Goal: Information Seeking & Learning: Learn about a topic

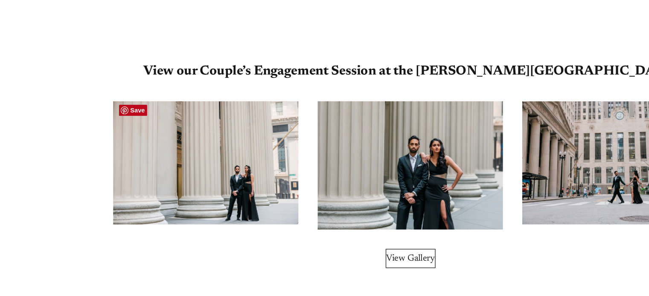
scroll to position [4083, 0]
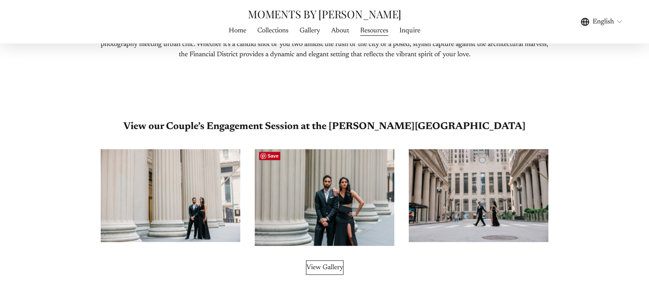
click at [356, 192] on div at bounding box center [324, 197] width 139 height 96
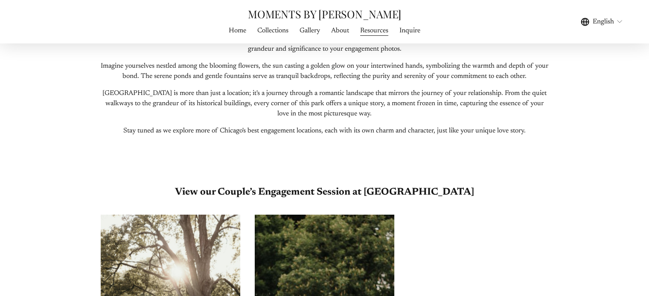
scroll to position [1357, 0]
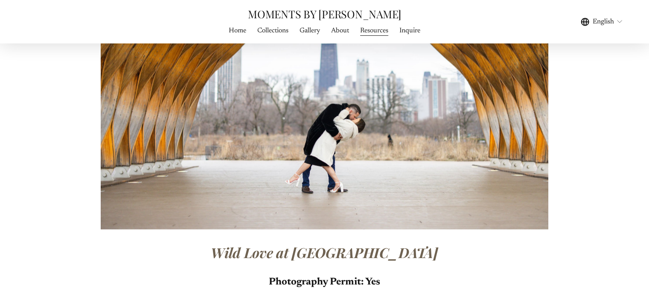
click at [324, 222] on div at bounding box center [325, 80] width 448 height 299
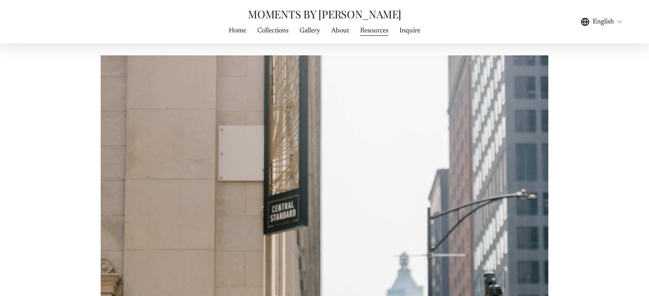
scroll to position [3270, 0]
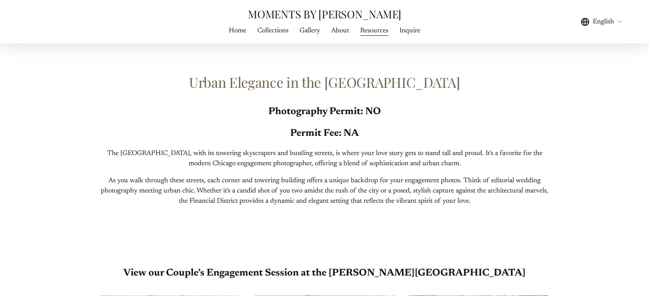
scroll to position [3935, 0]
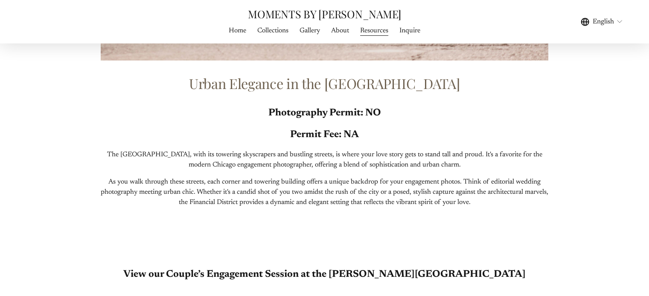
drag, startPoint x: 315, startPoint y: 142, endPoint x: 276, endPoint y: 182, distance: 55.5
click at [276, 182] on p "As you walk through these streets, each corner and towering building offers a u…" at bounding box center [325, 192] width 448 height 31
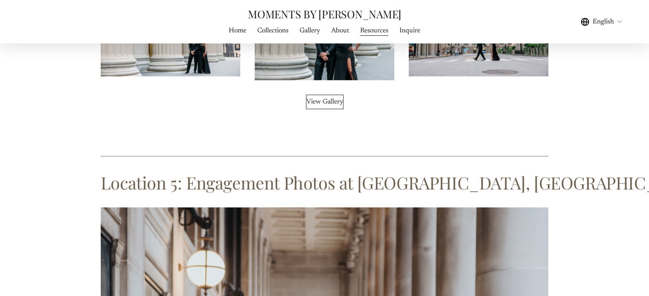
scroll to position [4248, 0]
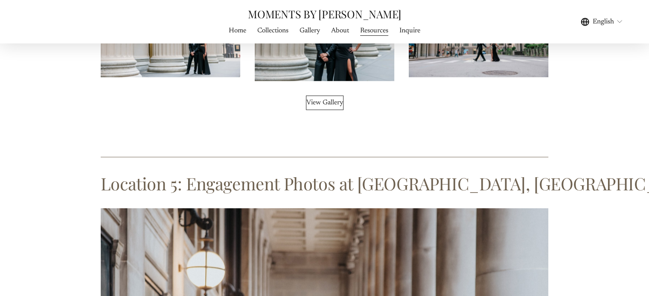
click at [316, 99] on link "View Gallery" at bounding box center [325, 103] width 38 height 14
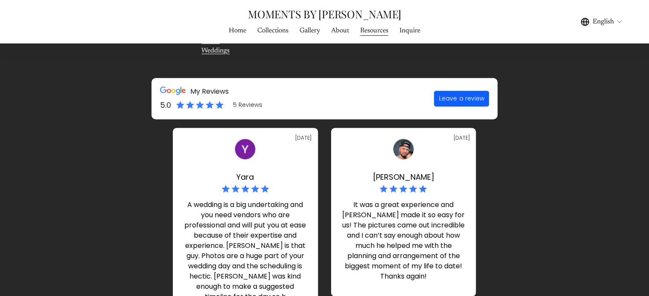
scroll to position [7100, 0]
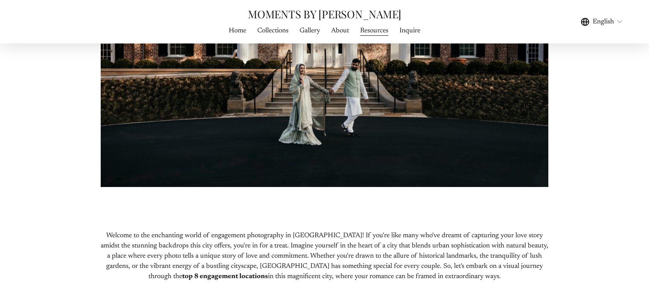
scroll to position [273, 0]
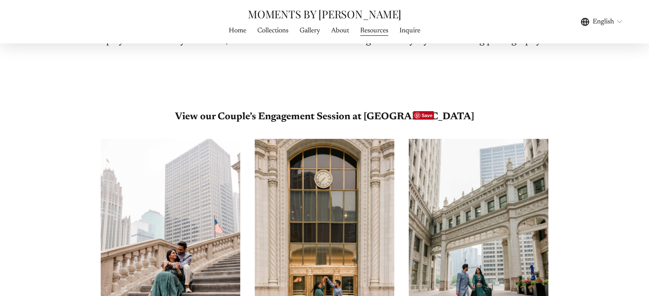
scroll to position [6141, 0]
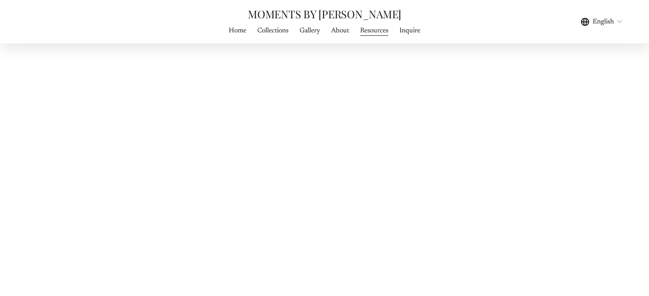
scroll to position [8804, 0]
click at [299, 29] on nav "Home Collections Gallery WEDDING PHOTOGRAPHY WEDDING FILMS About Resources Inqu…" at bounding box center [324, 31] width 202 height 12
click at [305, 30] on span "Gallery" at bounding box center [309, 31] width 20 height 10
click at [0, 0] on span "WEDDING PHOTOGRAPHY" at bounding box center [0, 0] width 0 height 0
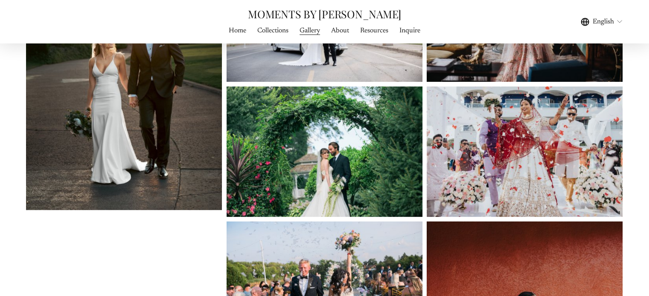
scroll to position [336, 0]
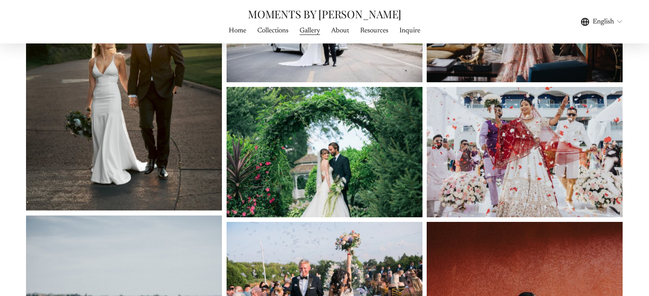
click at [330, 237] on img at bounding box center [324, 287] width 196 height 131
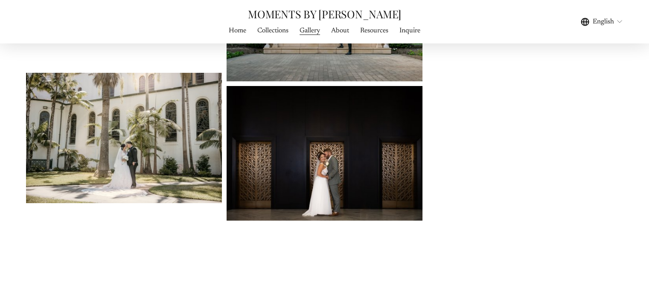
scroll to position [3193, 0]
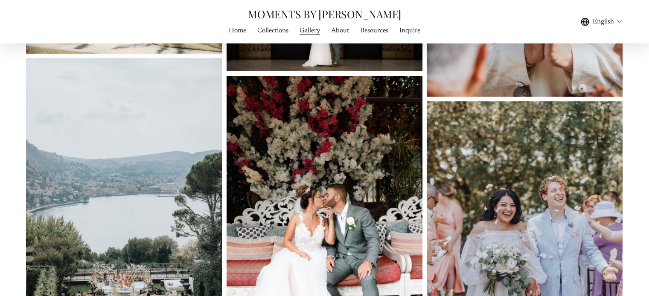
click at [338, 196] on img at bounding box center [324, 222] width 196 height 293
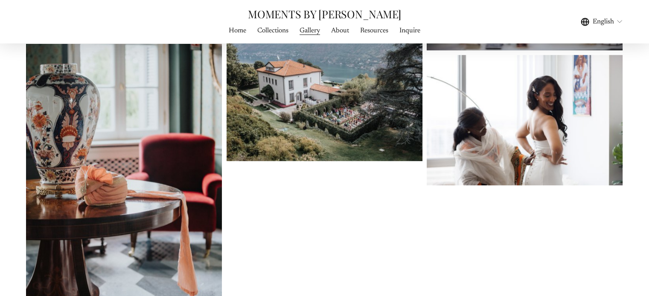
scroll to position [7190, 0]
